Goal: Book appointment/travel/reservation

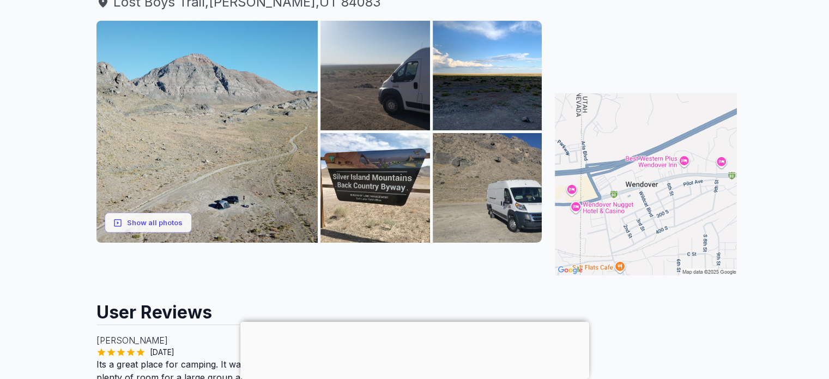
scroll to position [148, 0]
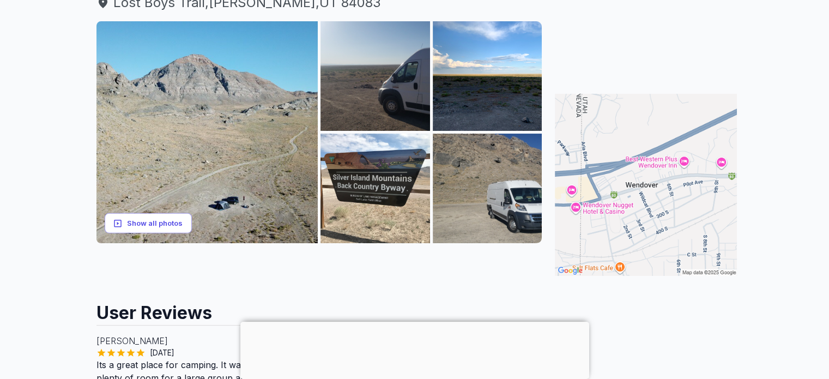
click at [148, 225] on button "Show all photos" at bounding box center [148, 223] width 87 height 20
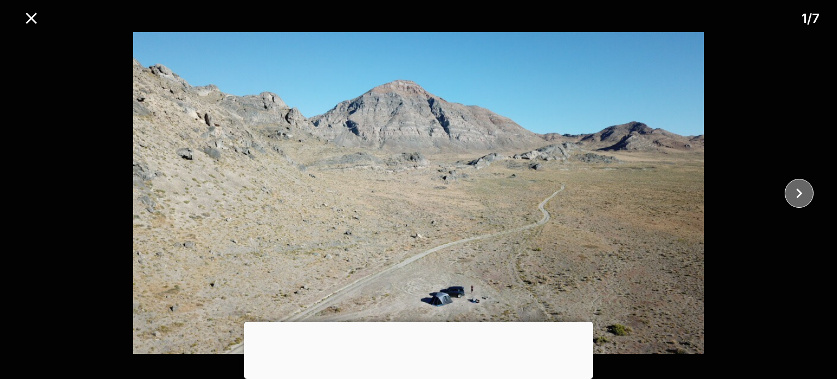
click at [803, 195] on icon "close" at bounding box center [799, 193] width 19 height 19
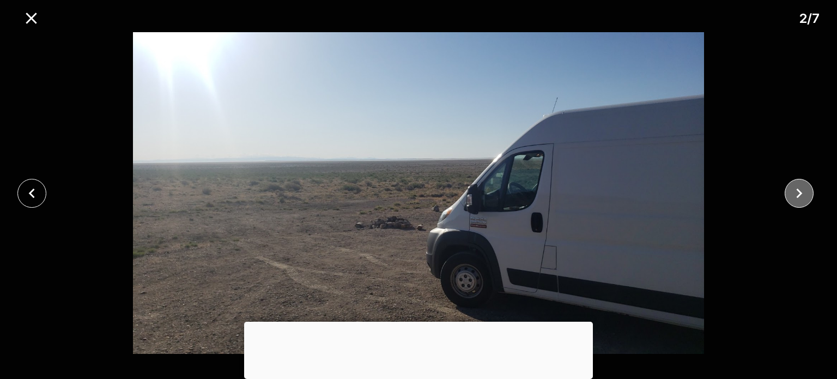
click at [803, 195] on icon "close" at bounding box center [799, 193] width 19 height 19
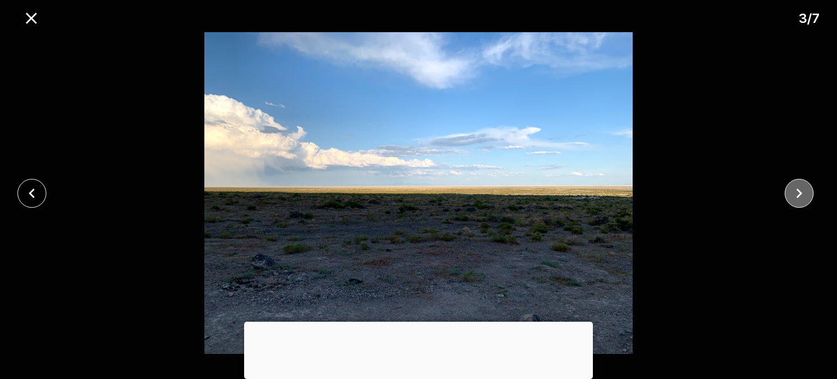
click at [803, 195] on icon "close" at bounding box center [799, 193] width 19 height 19
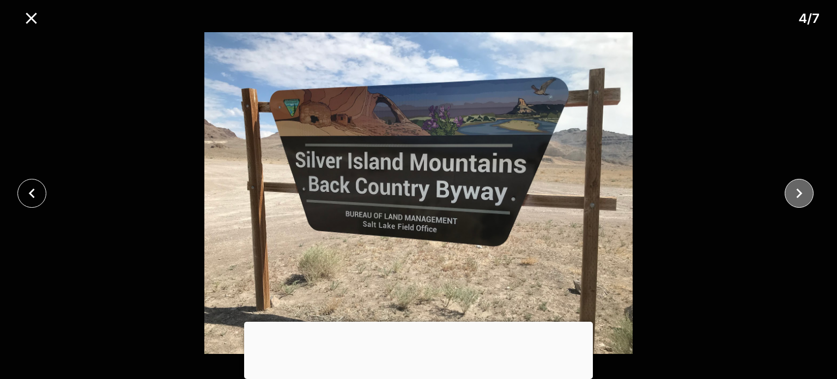
click at [804, 196] on icon "close" at bounding box center [799, 193] width 19 height 19
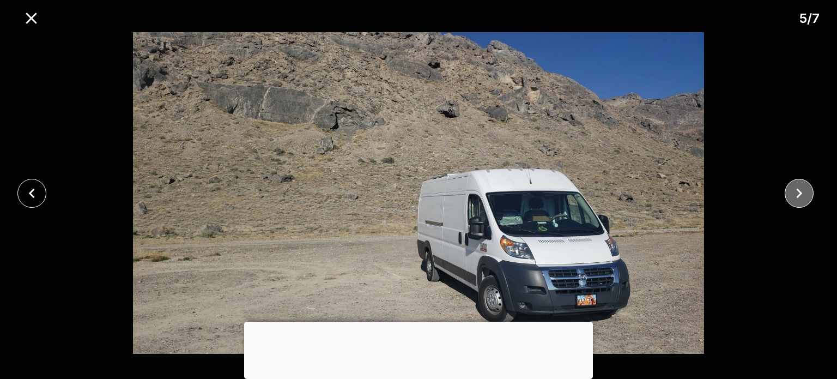
click at [807, 200] on icon "close" at bounding box center [799, 193] width 19 height 19
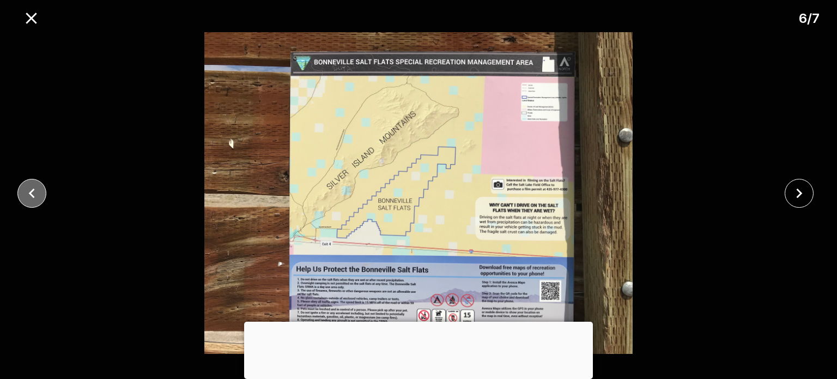
click at [24, 190] on icon "close" at bounding box center [31, 193] width 19 height 19
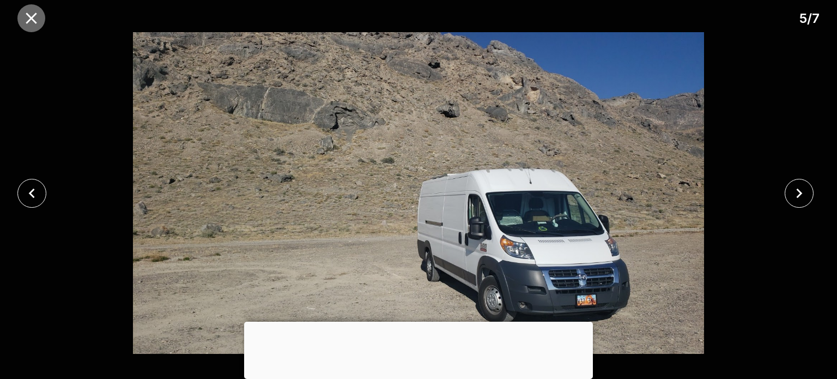
click at [32, 19] on icon "close" at bounding box center [31, 18] width 11 height 11
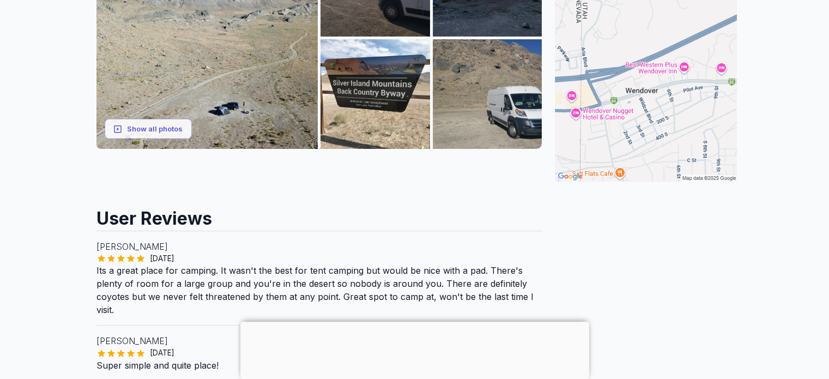
scroll to position [242, 0]
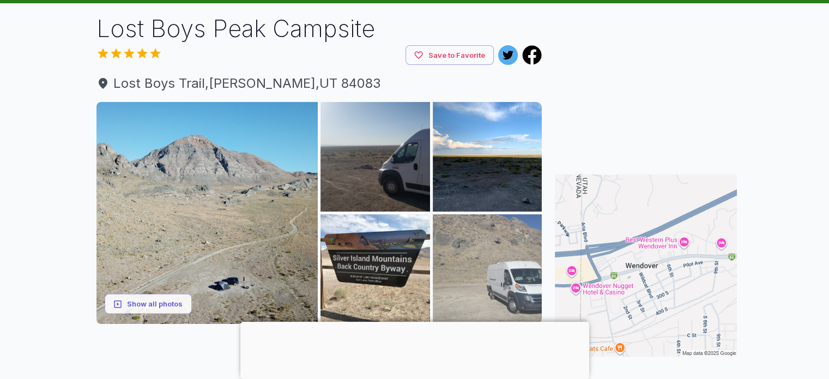
scroll to position [61, 0]
